Goal: Task Accomplishment & Management: Manage account settings

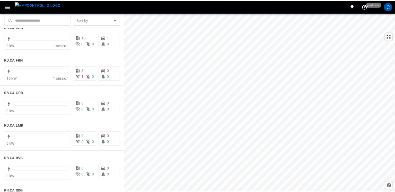
scroll to position [703, 0]
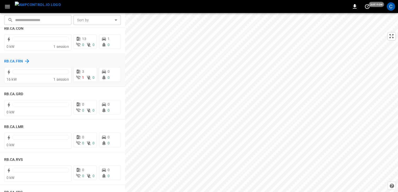
click at [17, 62] on h6 "RB.CA.FRN" at bounding box center [13, 62] width 19 height 6
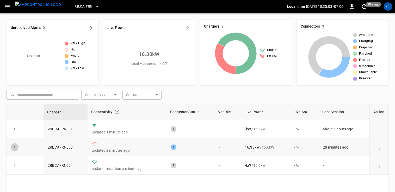
click at [11, 146] on button "expand row" at bounding box center [15, 147] width 8 height 8
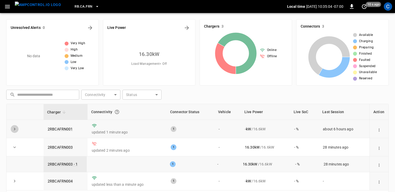
click at [12, 129] on icon "expand row" at bounding box center [14, 129] width 5 height 5
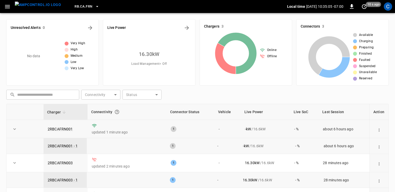
scroll to position [66, 0]
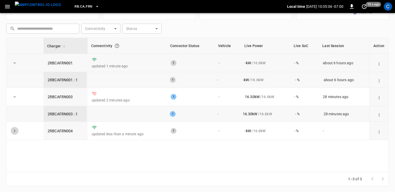
click at [12, 129] on icon "expand row" at bounding box center [14, 130] width 5 height 5
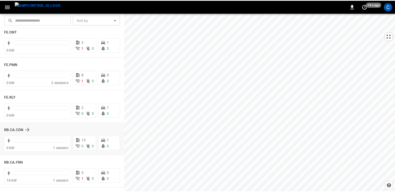
scroll to position [617, 0]
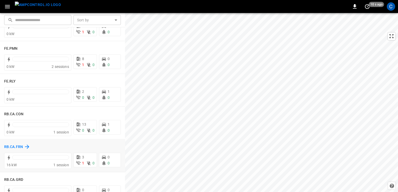
click at [18, 147] on h6 "RB.CA.FRN" at bounding box center [13, 147] width 19 height 6
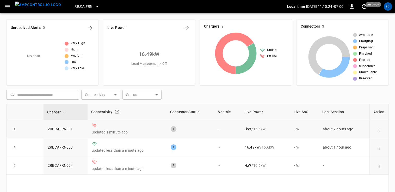
click at [15, 127] on icon "expand row" at bounding box center [14, 129] width 5 height 5
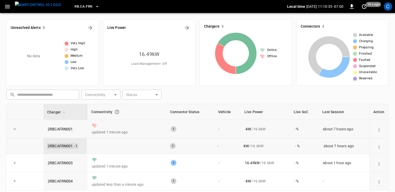
click at [69, 144] on link "2RBCAFRN001 - 1" at bounding box center [63, 146] width 32 height 6
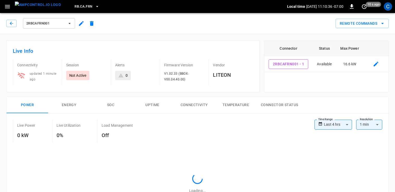
type input "**********"
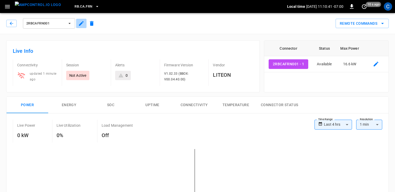
click at [81, 23] on icon "button" at bounding box center [81, 23] width 5 height 5
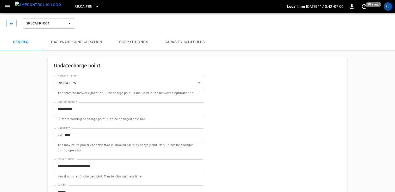
type input "**********"
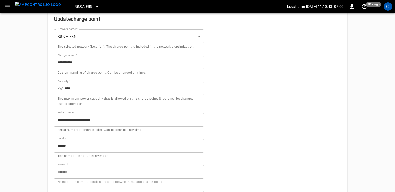
scroll to position [47, 0]
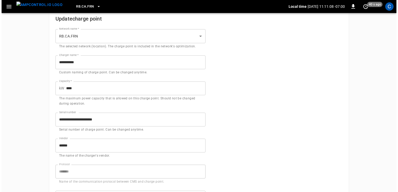
scroll to position [0, 0]
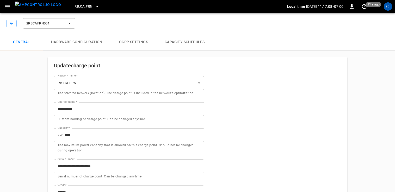
click at [78, 6] on span "RB.CA.FRN" at bounding box center [83, 7] width 18 height 6
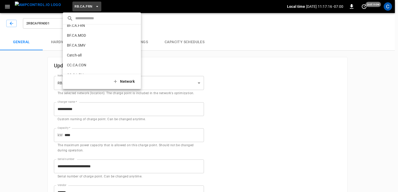
scroll to position [16, 0]
click at [96, 56] on li "Catch-all 5aaa ..." at bounding box center [102, 55] width 78 height 10
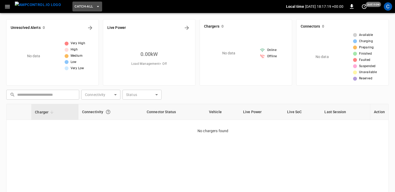
click at [77, 6] on span "Catch-all" at bounding box center [83, 7] width 18 height 6
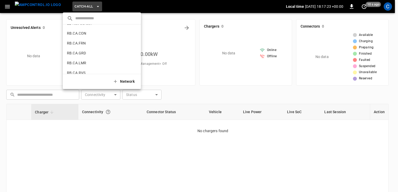
scroll to position [267, 0]
click at [93, 38] on li "RB.CA.FRN fd04 ..." at bounding box center [102, 41] width 78 height 10
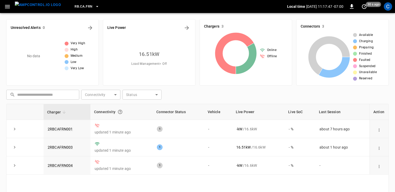
click at [80, 5] on span "RB.CA.FRN" at bounding box center [83, 7] width 18 height 6
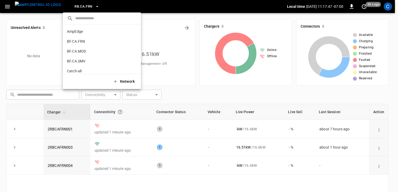
scroll to position [275, 0]
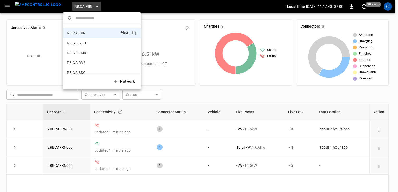
click at [164, 29] on div at bounding box center [199, 96] width 398 height 192
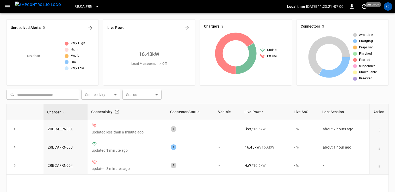
click at [76, 1] on div "RB.CA.FRN" at bounding box center [176, 7] width 222 height 12
click at [77, 8] on span "RB.CA.FRN" at bounding box center [83, 7] width 18 height 6
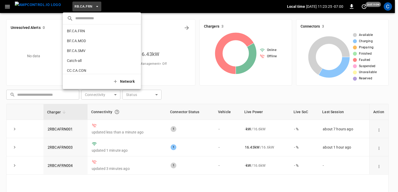
scroll to position [13, 0]
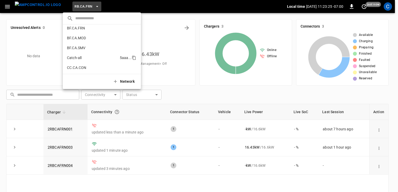
click at [83, 59] on li "Catch-all 5aaa ..." at bounding box center [102, 58] width 78 height 10
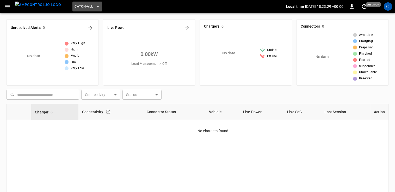
click at [80, 6] on span "Catch-all" at bounding box center [83, 7] width 18 height 6
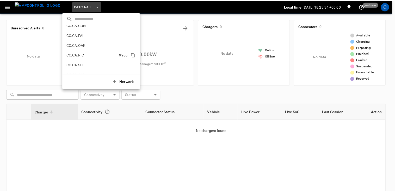
scroll to position [56, 0]
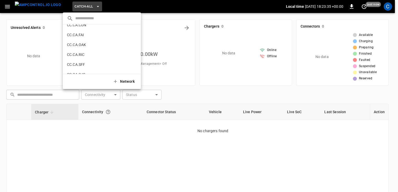
click at [96, 131] on div at bounding box center [199, 96] width 398 height 192
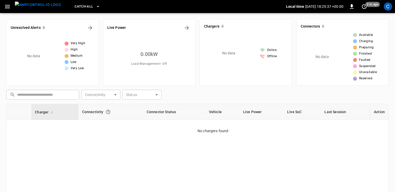
click at [279, 145] on div "Charger Connectivity Connector Status Vehicle Live Power Live SoC Last Session …" at bounding box center [197, 171] width 382 height 135
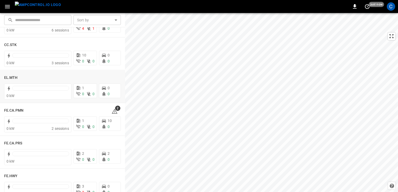
scroll to position [424, 0]
click at [36, 18] on input "text" at bounding box center [41, 20] width 53 height 10
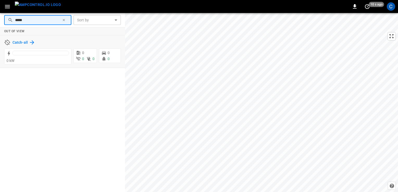
type input "*****"
click at [24, 40] on h6 "Catch-all" at bounding box center [19, 43] width 15 height 6
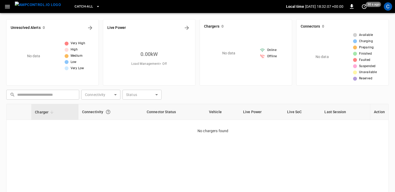
click at [77, 8] on span "Catch-all" at bounding box center [83, 7] width 18 height 6
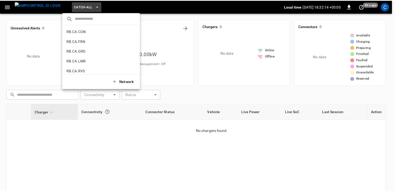
scroll to position [267, 0]
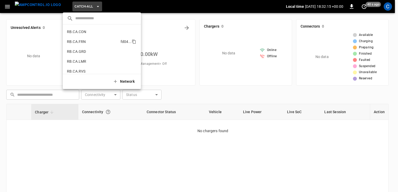
click at [76, 40] on p "RB.CA.FRN" at bounding box center [76, 41] width 19 height 5
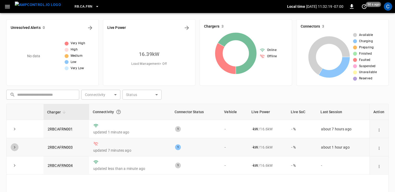
click at [16, 146] on icon "expand row" at bounding box center [14, 147] width 5 height 5
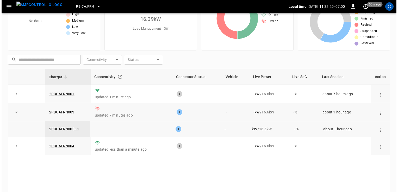
scroll to position [35, 0]
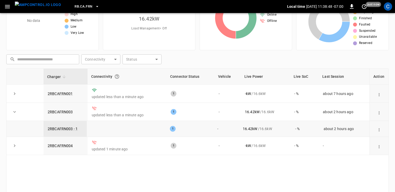
click at [13, 109] on icon "expand row" at bounding box center [14, 111] width 5 height 5
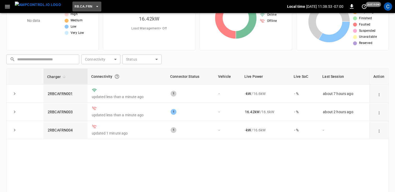
click at [74, 4] on span "RB.CA.FRN" at bounding box center [83, 7] width 18 height 6
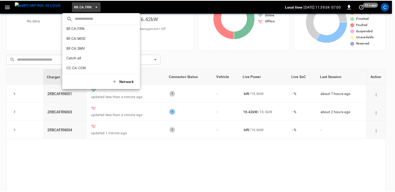
scroll to position [12, 0]
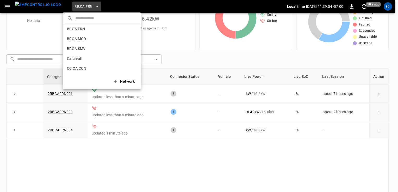
click at [95, 57] on li "Catch-all 5aaa ..." at bounding box center [102, 59] width 78 height 10
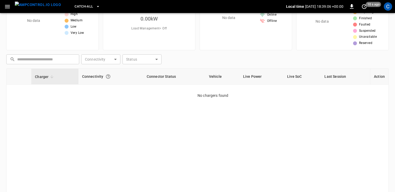
scroll to position [0, 0]
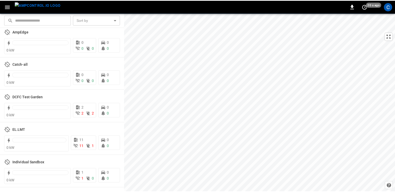
scroll to position [1134, 0]
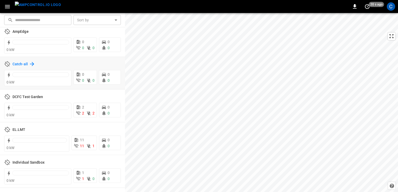
click at [17, 62] on h6 "Catch-all" at bounding box center [19, 64] width 15 height 6
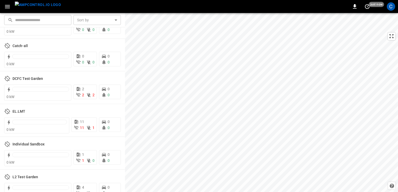
scroll to position [1162, 0]
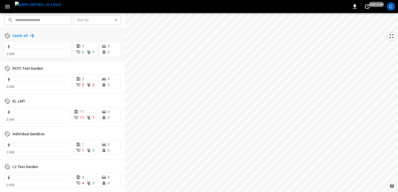
click at [13, 36] on h6 "Catch-all" at bounding box center [19, 36] width 15 height 6
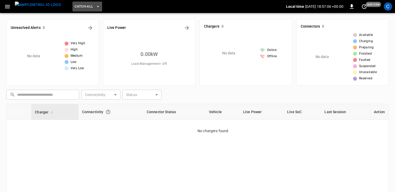
click at [86, 2] on button "Catch-all" at bounding box center [86, 7] width 29 height 10
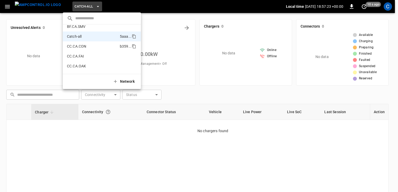
scroll to position [33, 0]
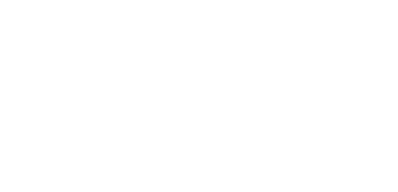
click at [122, 2] on html at bounding box center [199, 1] width 398 height 2
